Goal: Task Accomplishment & Management: Use online tool/utility

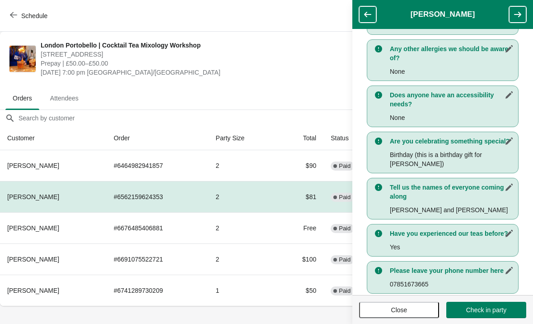
scroll to position [249, 0]
click at [512, 21] on button "button" at bounding box center [517, 14] width 17 height 16
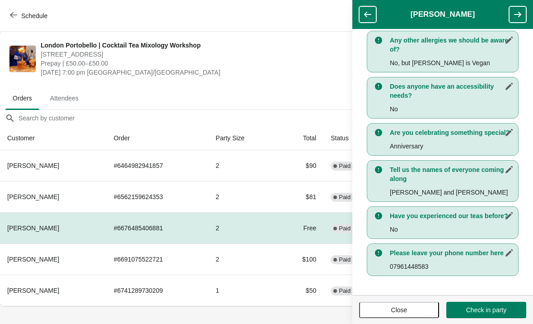
scroll to position [240, 0]
click at [517, 8] on button "button" at bounding box center [517, 14] width 17 height 16
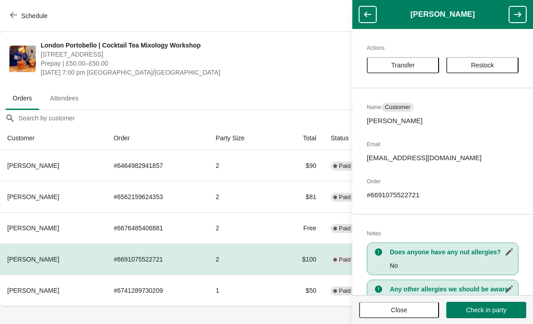
scroll to position [0, 0]
click at [520, 6] on button "button" at bounding box center [517, 14] width 17 height 16
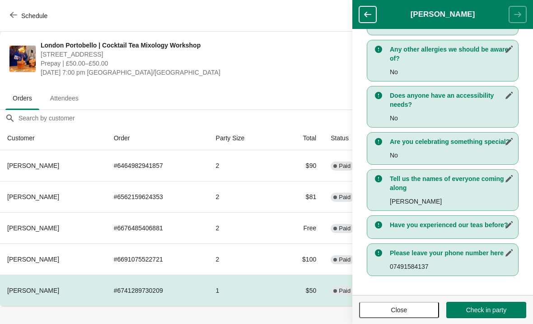
click at [242, 190] on td "2" at bounding box center [243, 196] width 69 height 31
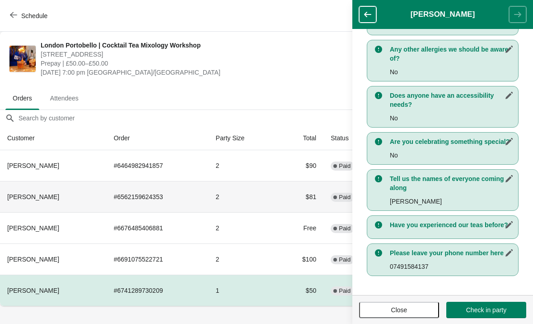
click at [367, 15] on icon "button" at bounding box center [367, 14] width 9 height 9
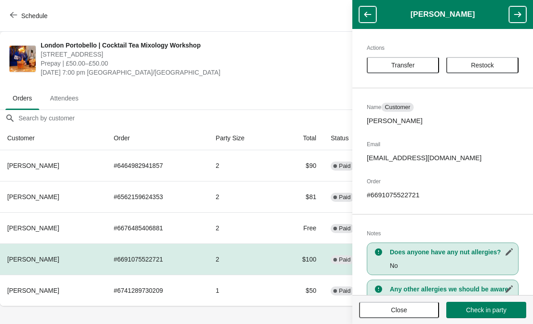
click at [364, 4] on header "[PERSON_NAME]" at bounding box center [443, 14] width 181 height 29
click at [368, 8] on button "button" at bounding box center [367, 14] width 17 height 16
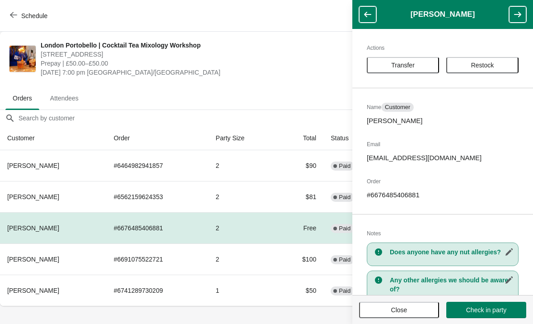
click at [364, 15] on icon "button" at bounding box center [367, 14] width 9 height 9
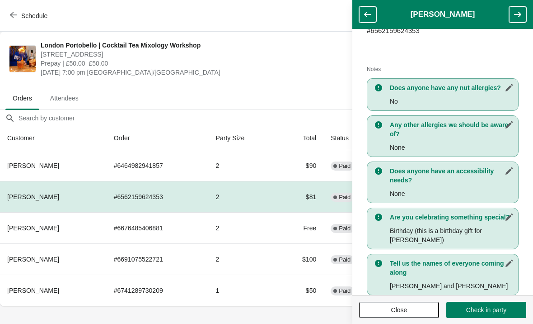
scroll to position [174, 0]
click at [368, 7] on button "button" at bounding box center [367, 14] width 17 height 16
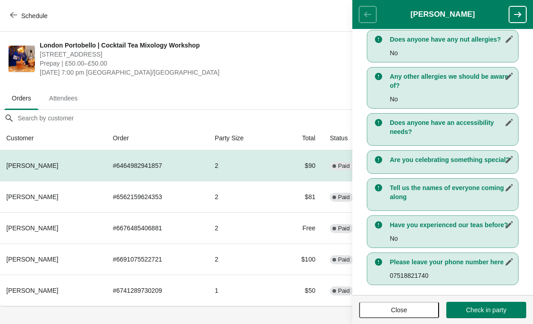
scroll to position [0, 0]
click at [519, 14] on icon "button" at bounding box center [517, 14] width 9 height 9
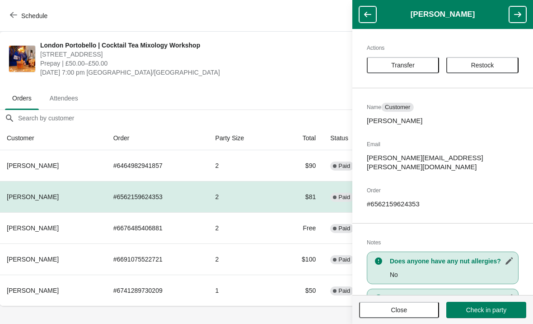
click at [472, 310] on span "Check in party" at bounding box center [486, 309] width 40 height 7
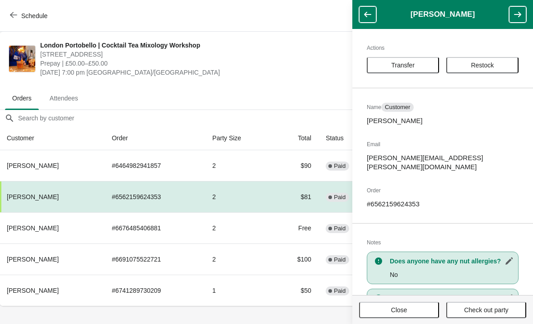
click at [512, 19] on button "button" at bounding box center [517, 14] width 17 height 16
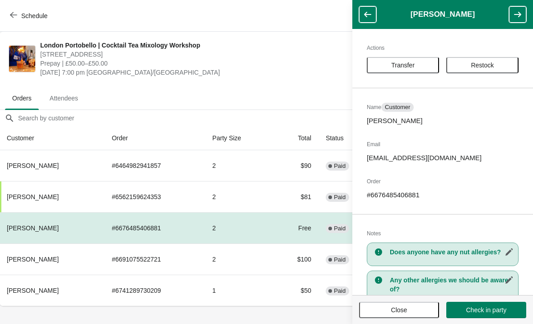
click at [475, 296] on footer "Close Check in party" at bounding box center [443, 309] width 181 height 29
click at [484, 308] on span "Check in party" at bounding box center [486, 309] width 40 height 7
click at [518, 22] on button "button" at bounding box center [517, 14] width 17 height 16
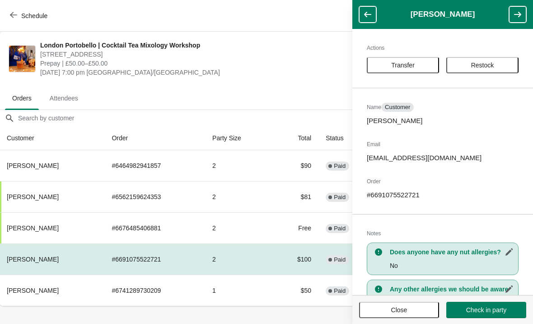
click at [479, 308] on span "Check in party" at bounding box center [486, 309] width 40 height 7
click at [516, 29] on div "Actions Transfer Restock Name Customer Tayo Bolodeoku Email [EMAIL_ADDRESS][DOM…" at bounding box center [443, 162] width 181 height 266
click at [524, 6] on button "button" at bounding box center [517, 14] width 17 height 16
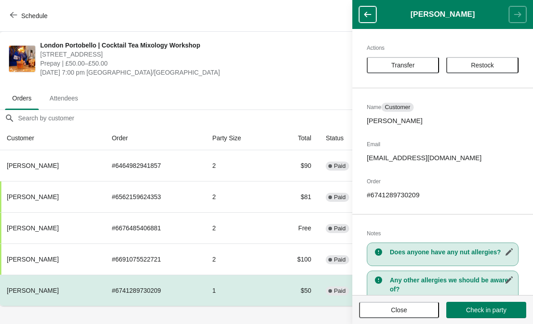
click at [483, 305] on button "Check in party" at bounding box center [487, 309] width 80 height 16
